Goal: Transaction & Acquisition: Book appointment/travel/reservation

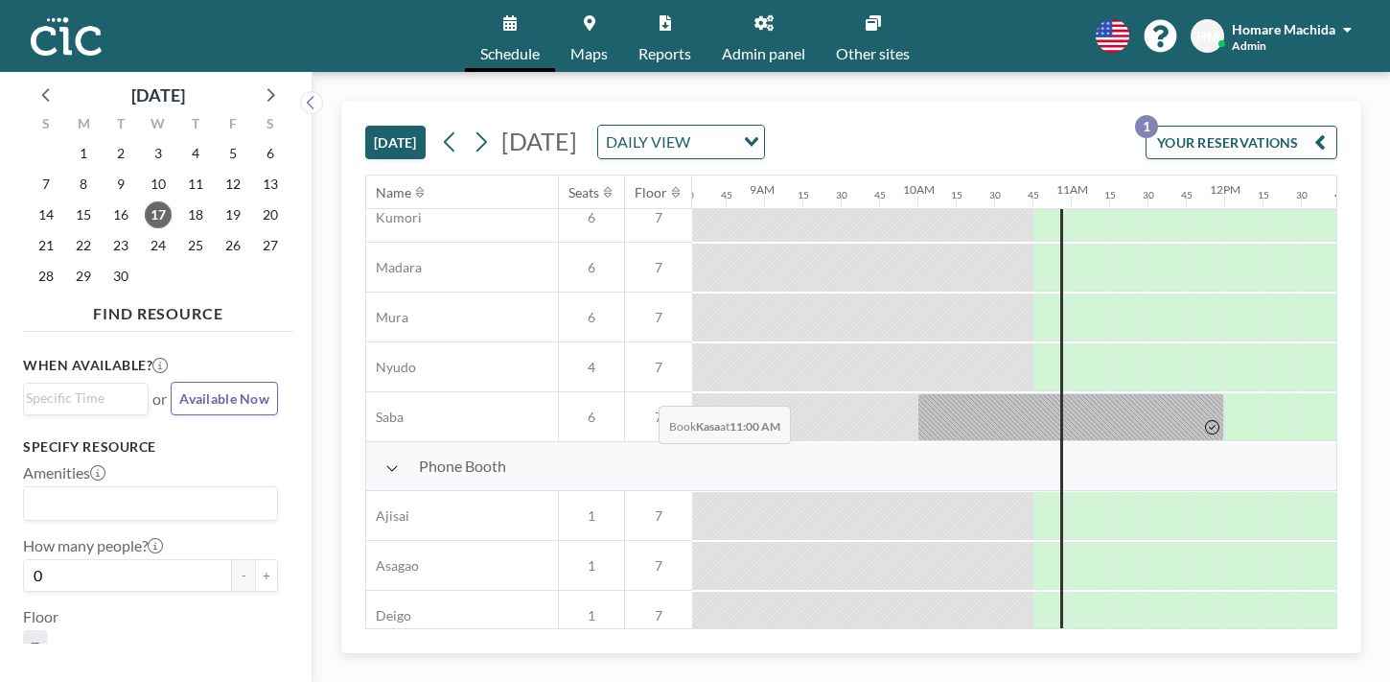
scroll to position [478, 1309]
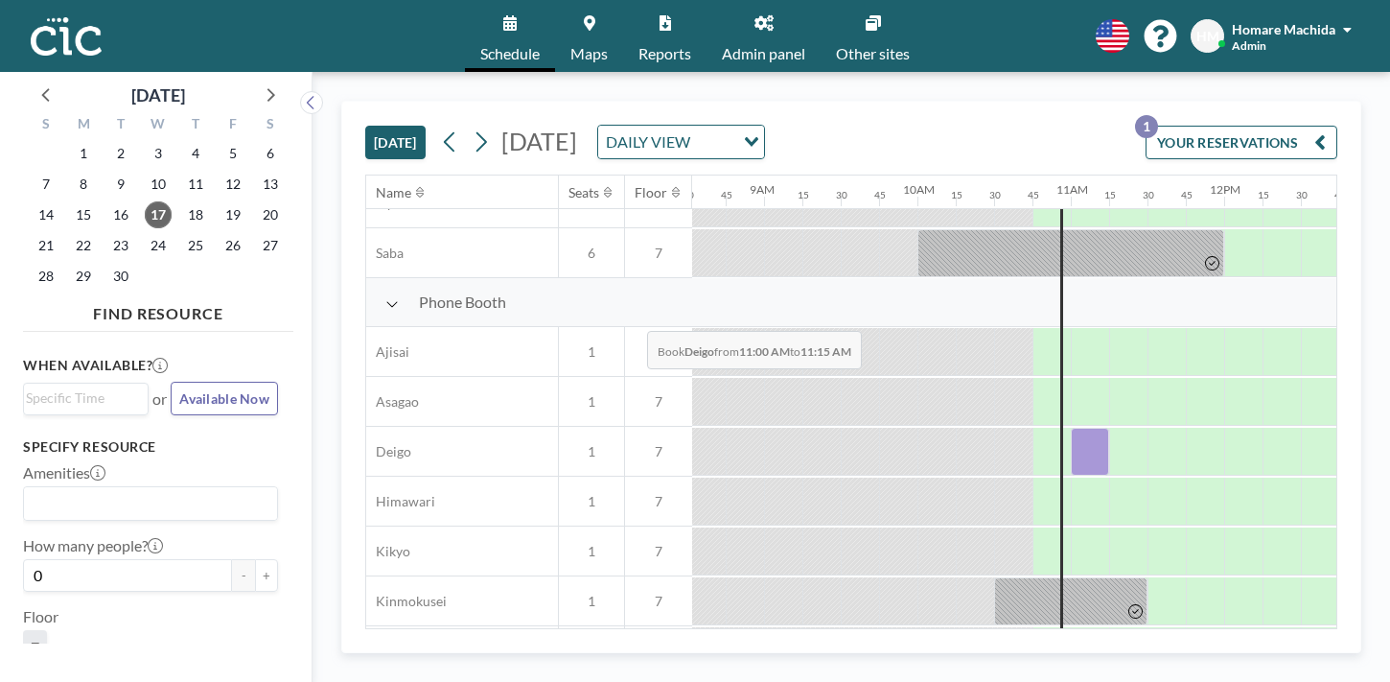
click at [1071, 428] on div at bounding box center [1090, 452] width 38 height 48
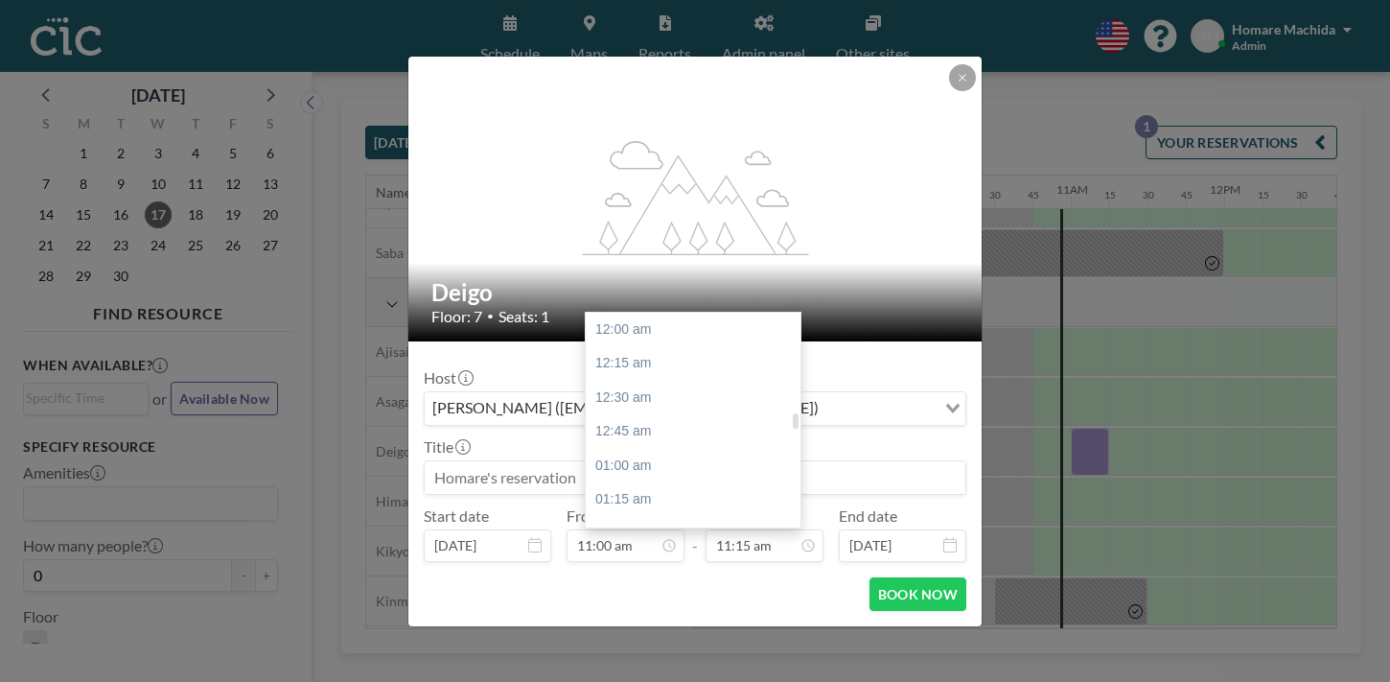
scroll to position [1377, 0]
click at [709, 539] on div "11:45 am" at bounding box center [693, 556] width 215 height 35
type input "11:45 am"
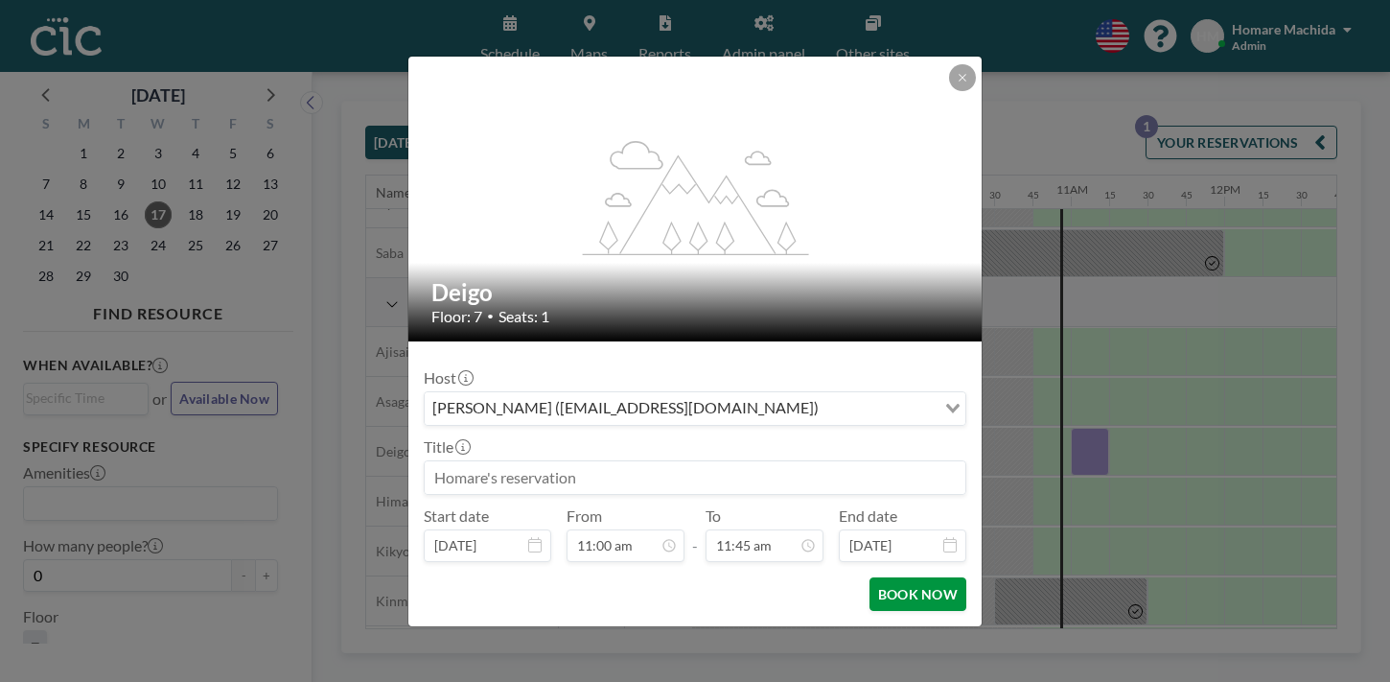
click at [884, 577] on button "BOOK NOW" at bounding box center [918, 594] width 97 height 34
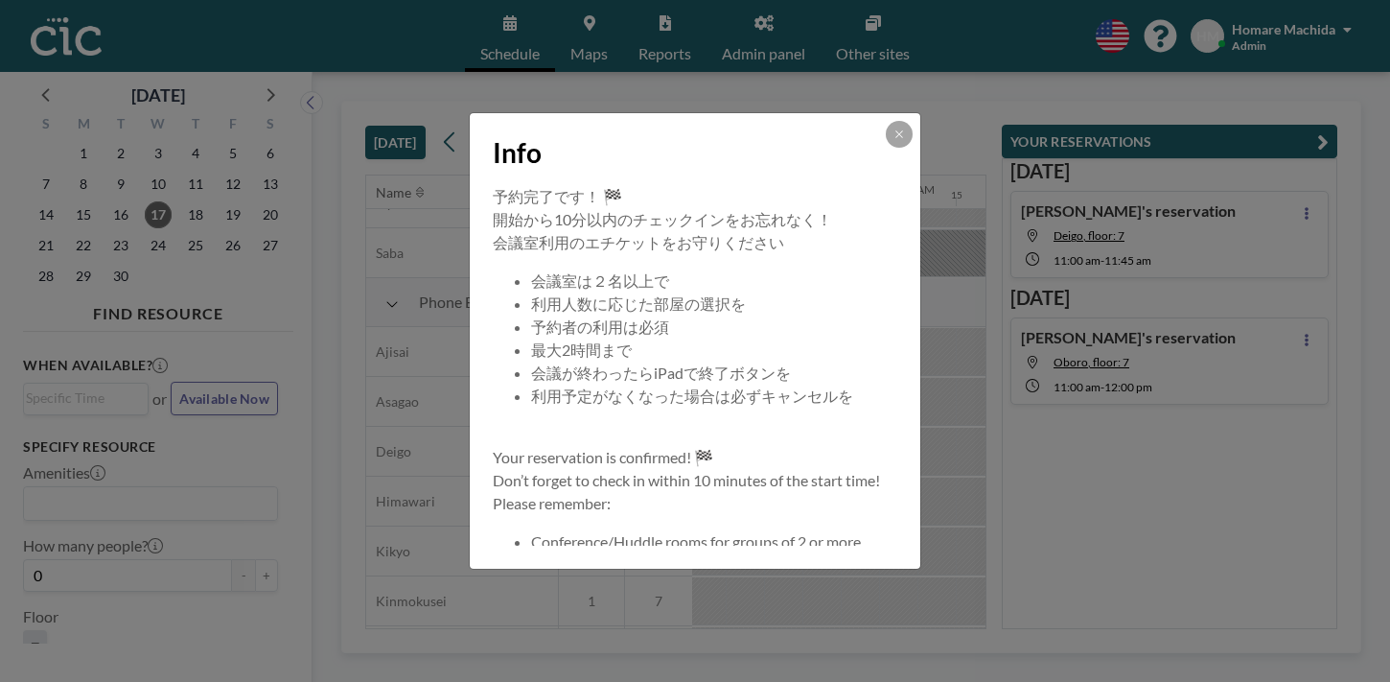
click at [886, 148] on button at bounding box center [899, 134] width 27 height 27
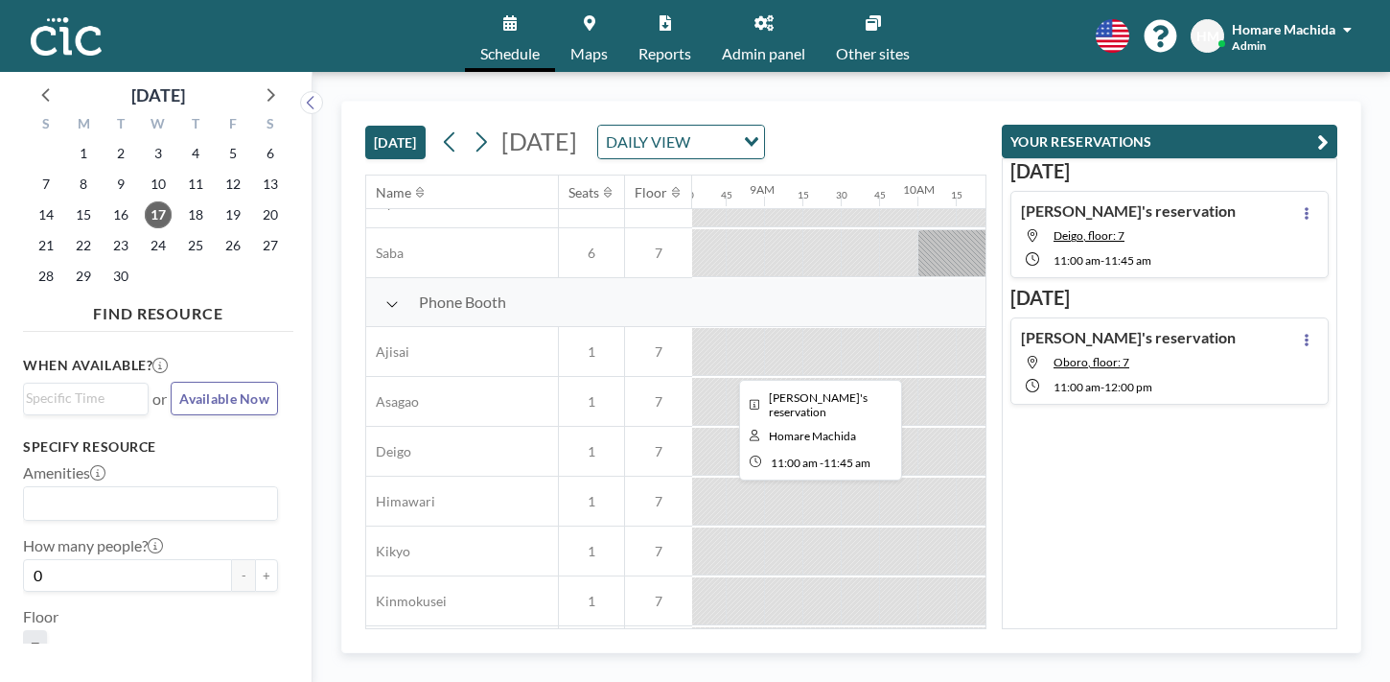
click at [1071, 428] on div at bounding box center [1128, 452] width 115 height 48
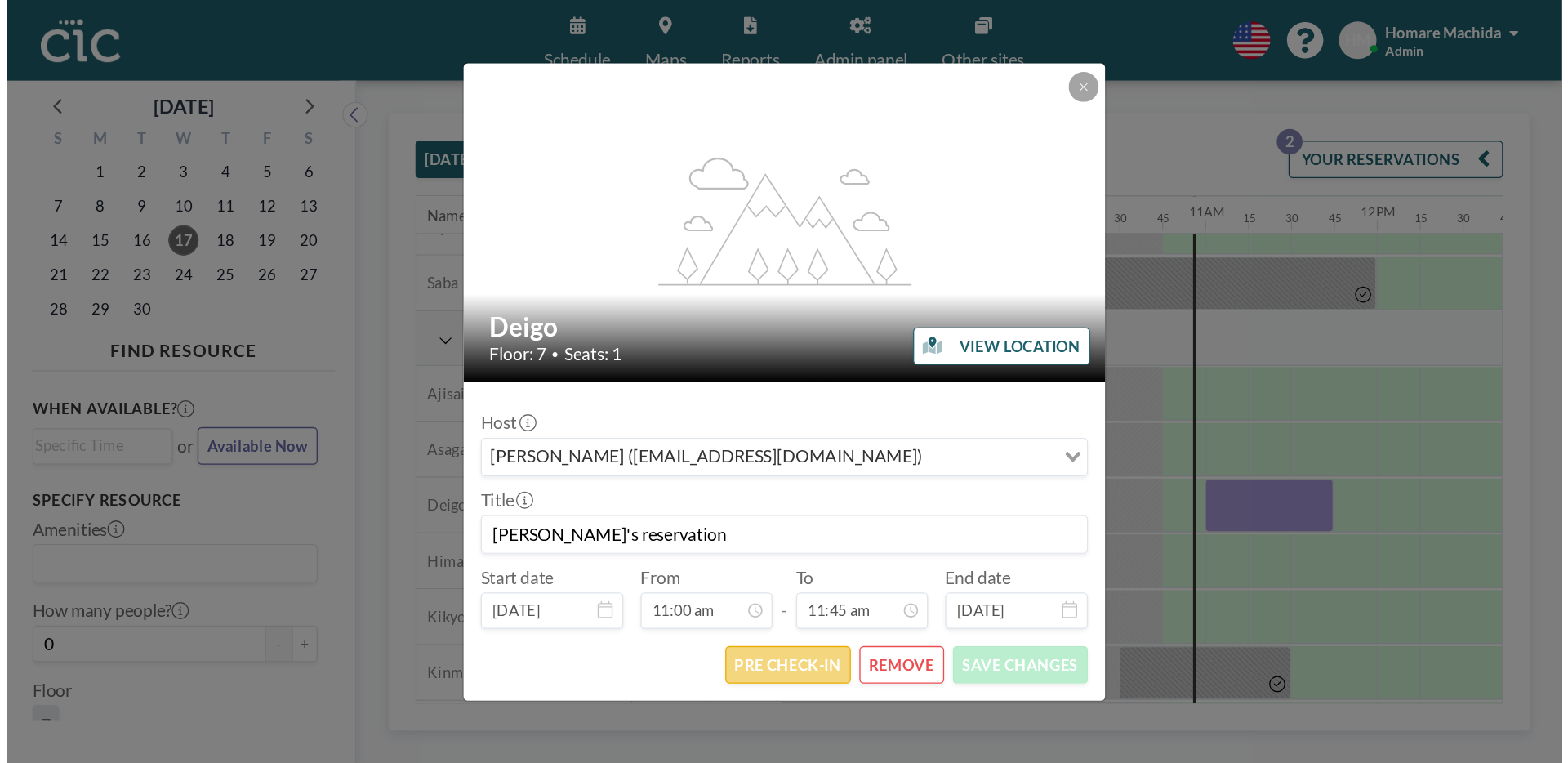
scroll to position [1225, 0]
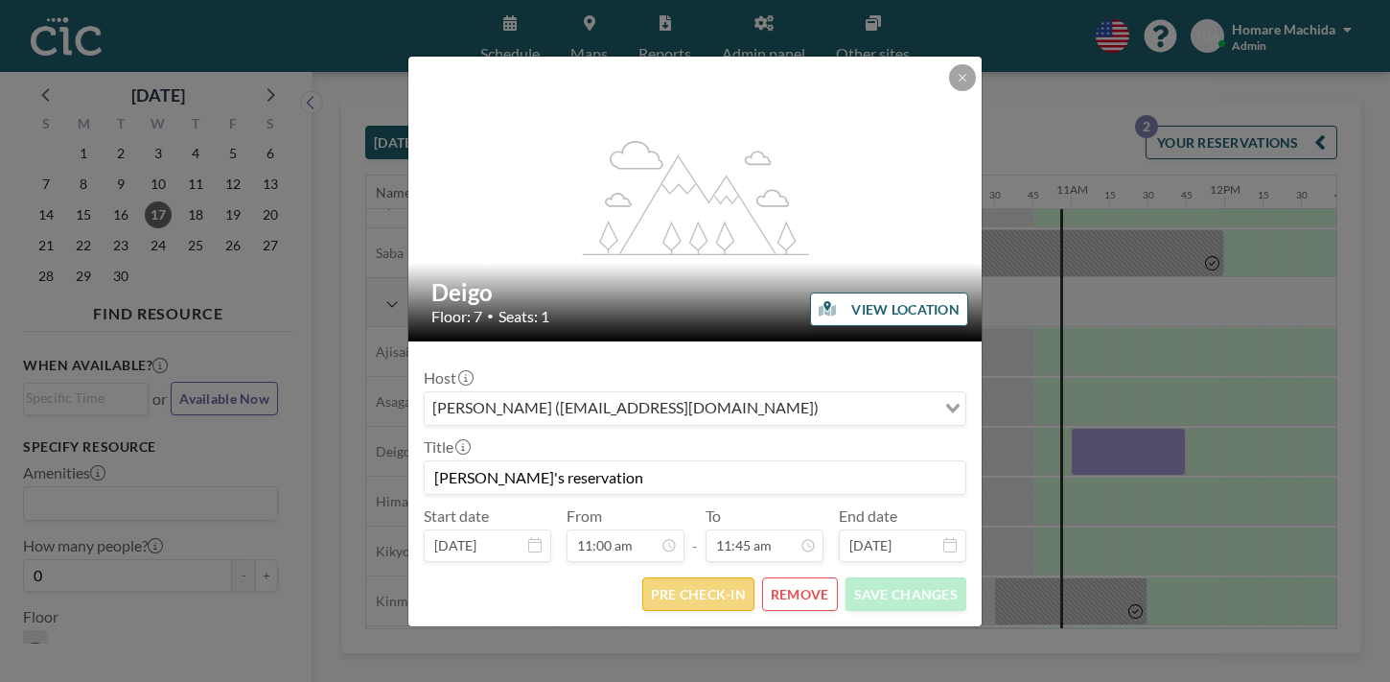
click at [698, 577] on button "PRE CHECK-IN" at bounding box center [698, 594] width 112 height 34
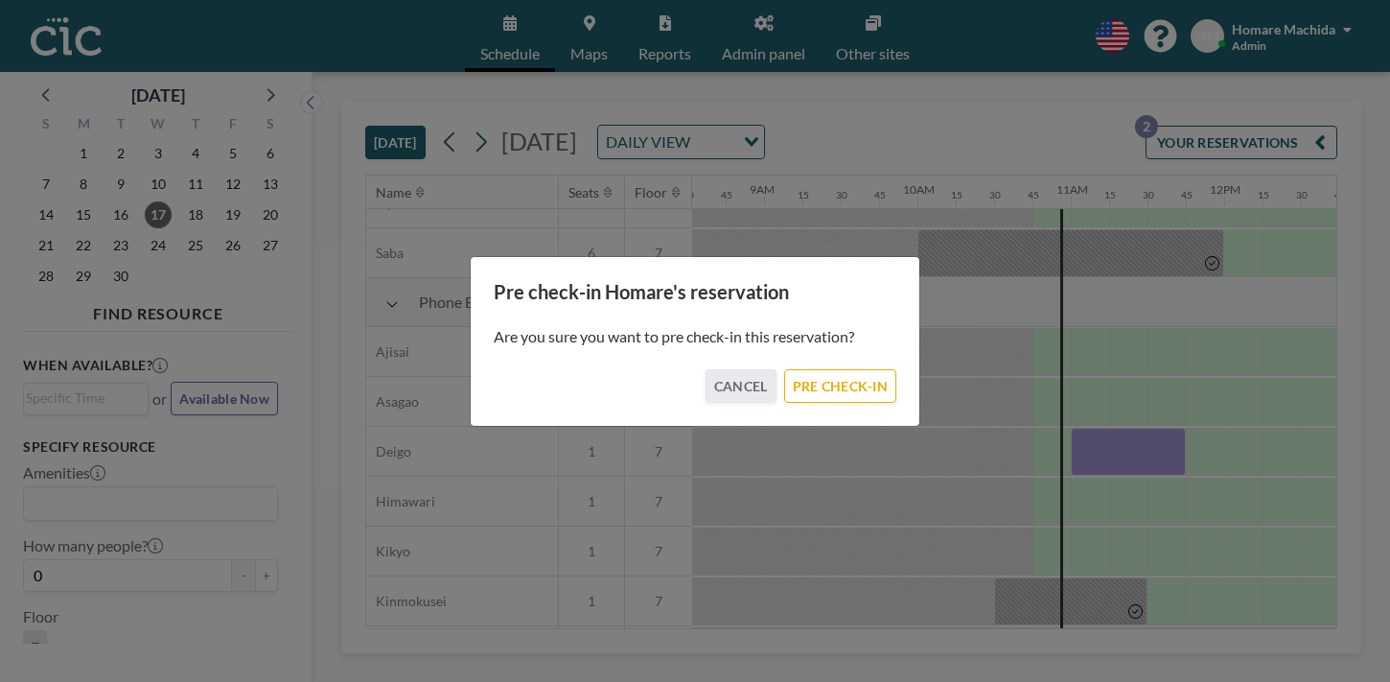
click at [833, 394] on div "Pre check-in [PERSON_NAME]'s reservation Are you sure you want to pre check-in …" at bounding box center [695, 341] width 451 height 171
click at [829, 384] on button "PRE CHECK-IN" at bounding box center [840, 386] width 112 height 34
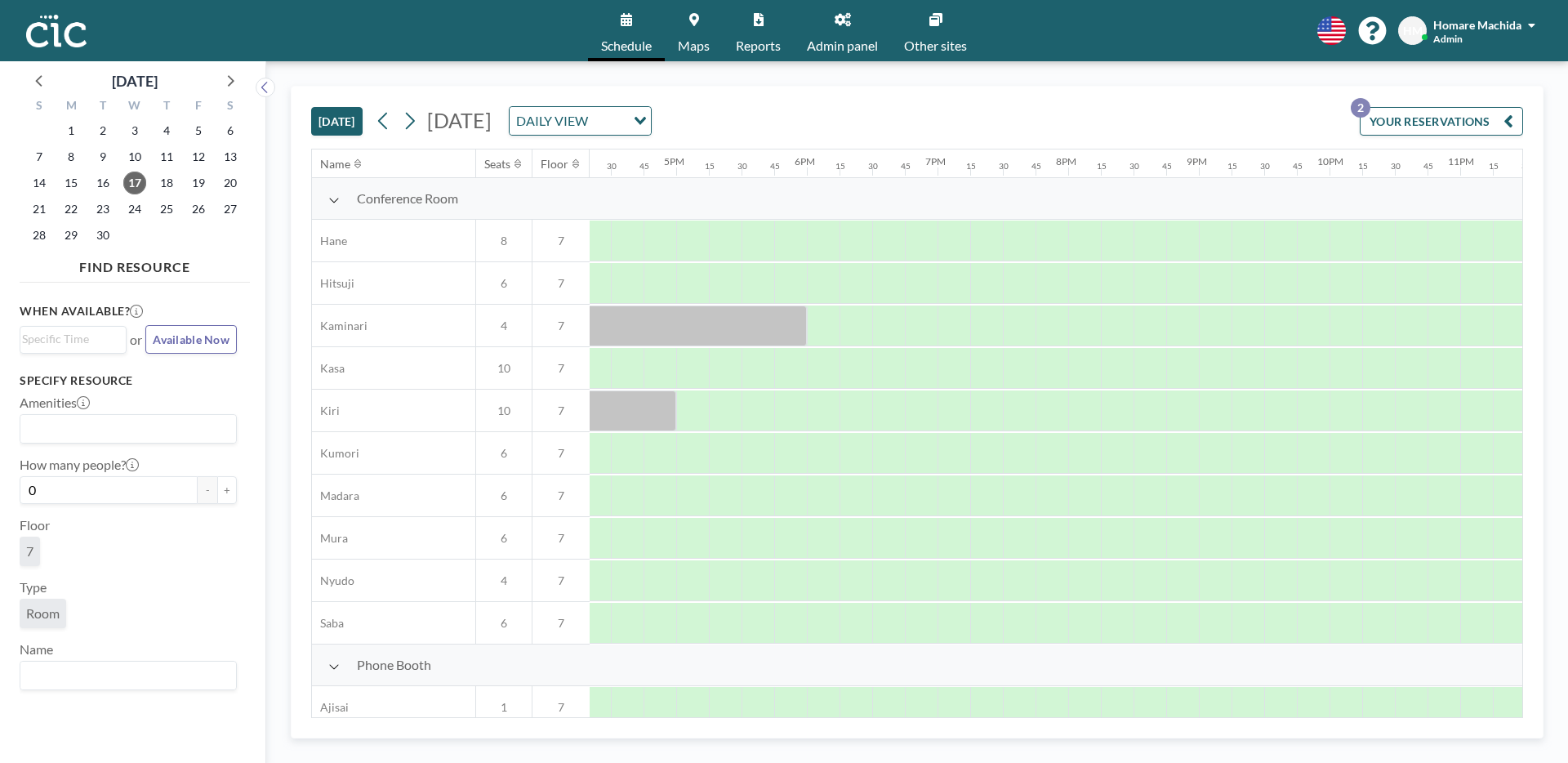
scroll to position [0, 2214]
